Goal: Information Seeking & Learning: Learn about a topic

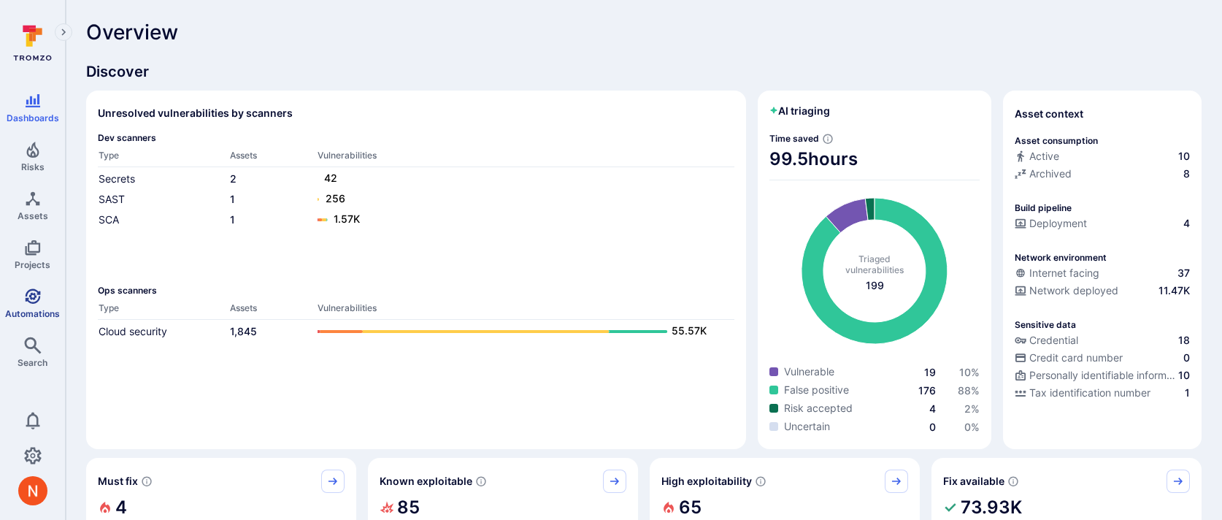
click at [39, 294] on icon "Automations" at bounding box center [32, 295] width 15 height 15
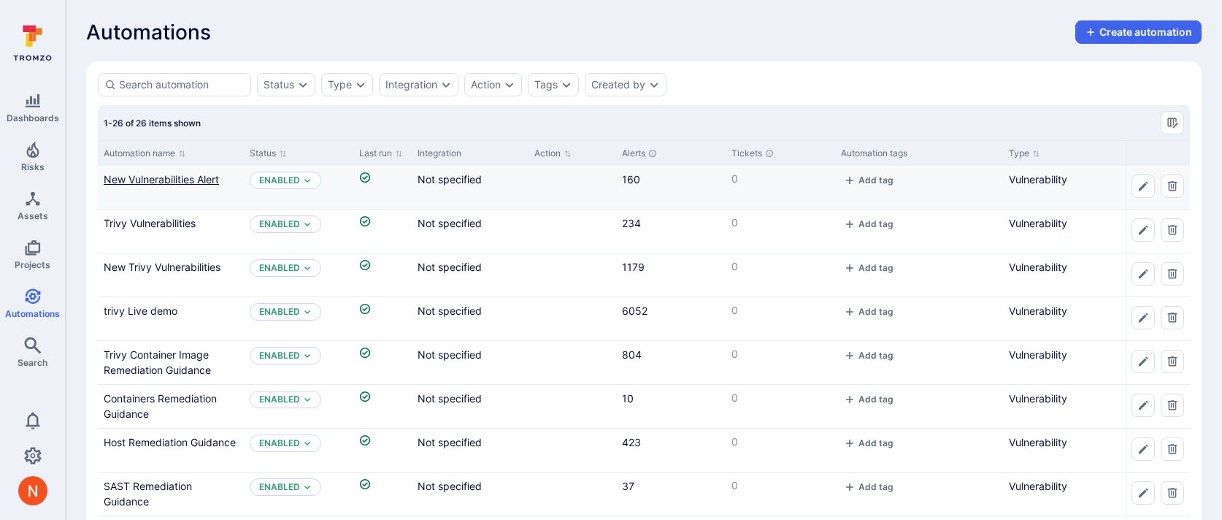
click at [165, 183] on link "New Vulnerabilities Alert" at bounding box center [161, 179] width 115 height 12
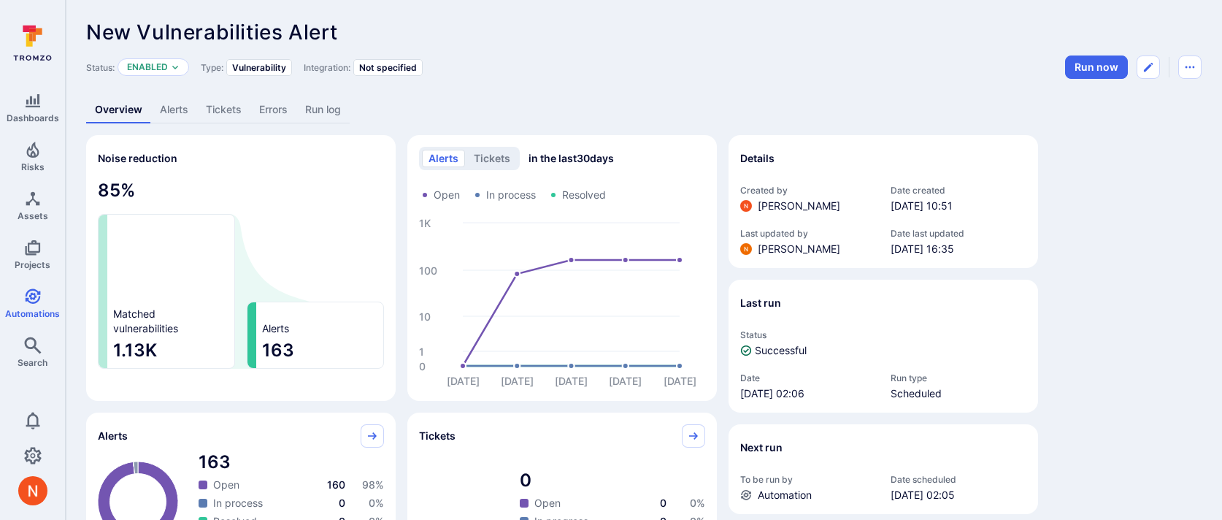
click at [176, 116] on link "Alerts" at bounding box center [174, 109] width 46 height 27
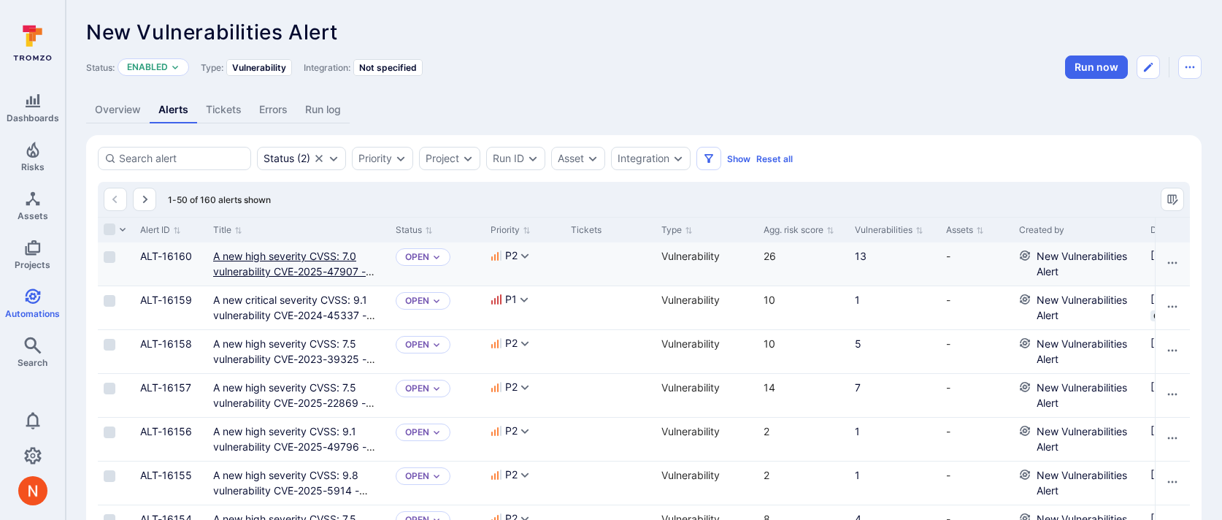
click at [236, 258] on link "A new high severity CVSS: 7.0 vulnerability CVE-2025-47907 - stdlib has been id…" at bounding box center [293, 279] width 161 height 58
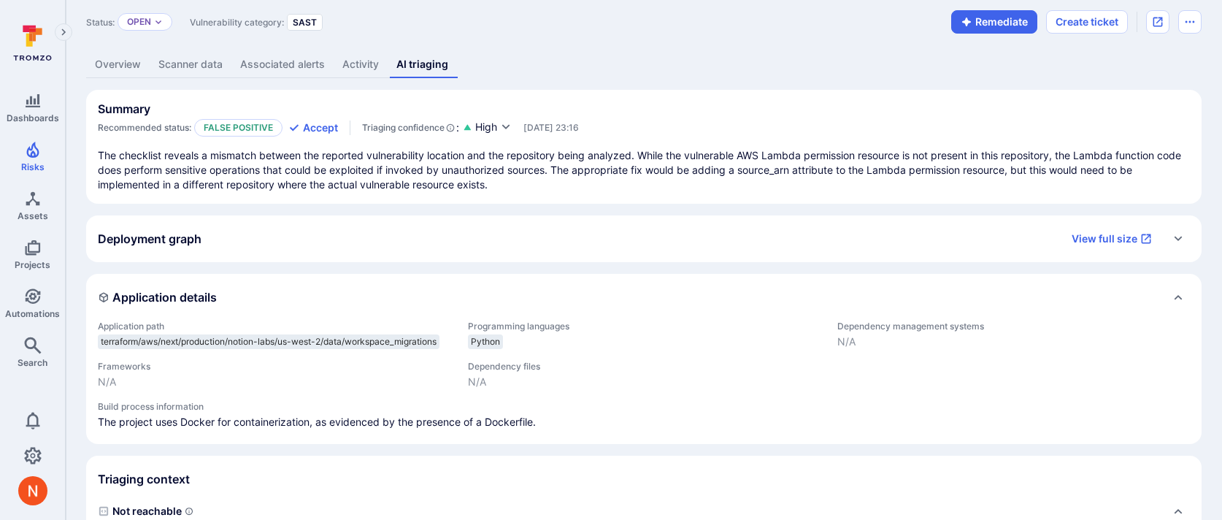
scroll to position [47, 0]
